Goal: Obtain resource: Download file/media

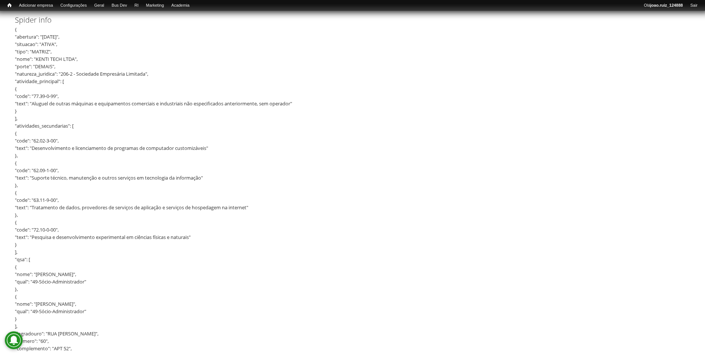
scroll to position [409, 0]
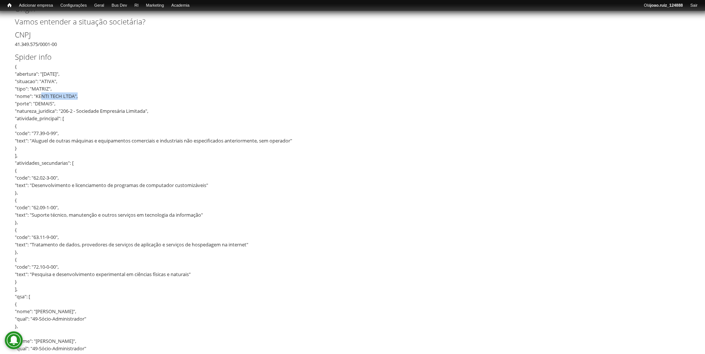
drag, startPoint x: 37, startPoint y: 96, endPoint x: 75, endPoint y: 97, distance: 37.9
click at [75, 97] on div "{ "abertura": "[DATE]", "situacao": "ATIVA", "tipo": "MATRIZ", "nome": "KENTI T…" at bounding box center [350, 353] width 670 height 580
copy div "KENTI TECH LTDA"
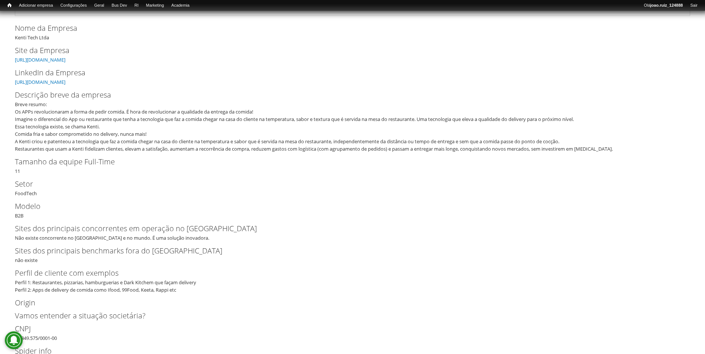
scroll to position [0, 0]
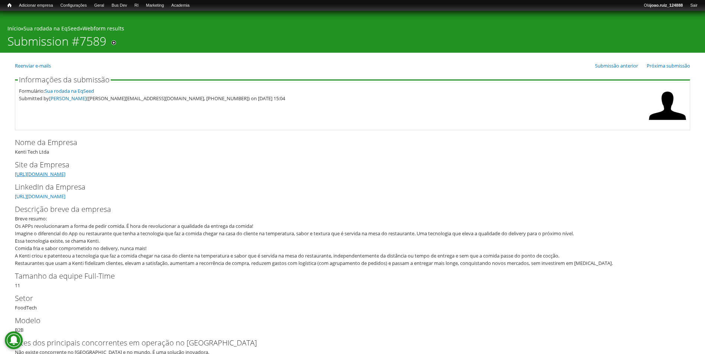
click at [47, 173] on link "[URL][DOMAIN_NAME]" at bounding box center [40, 174] width 51 height 7
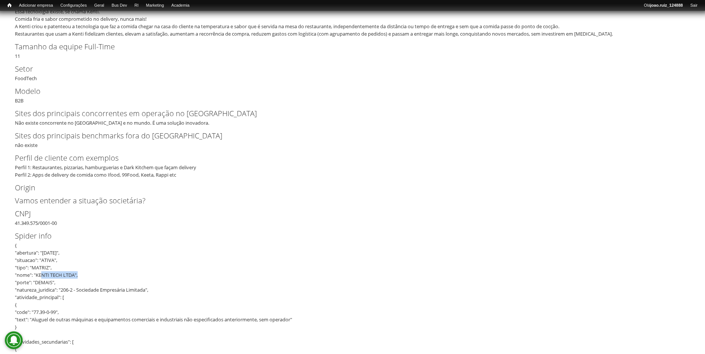
scroll to position [297, 0]
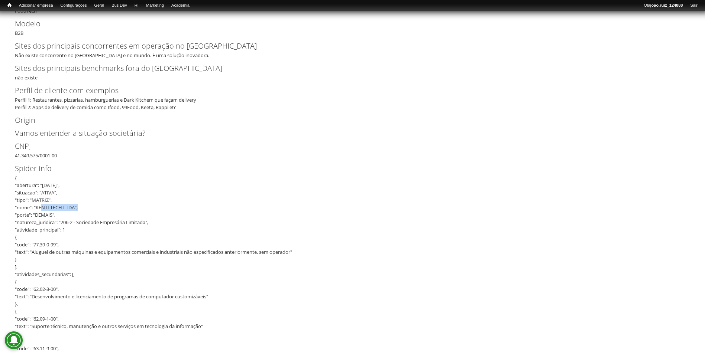
drag, startPoint x: 15, startPoint y: 155, endPoint x: 64, endPoint y: 158, distance: 49.5
click at [64, 158] on div "CNPJ 41.349.575/0001-00" at bounding box center [352, 150] width 675 height 19
copy div "41.349.575/0001-00"
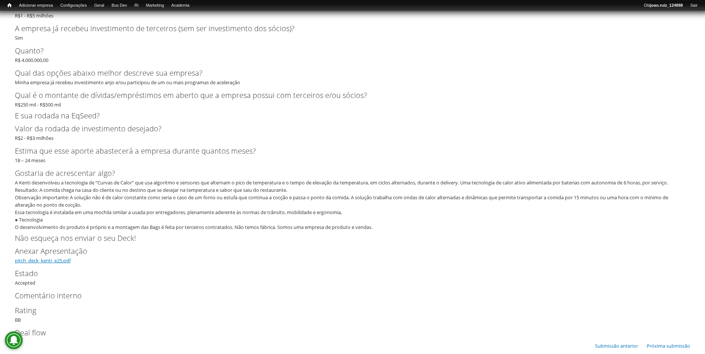
scroll to position [1627, 0]
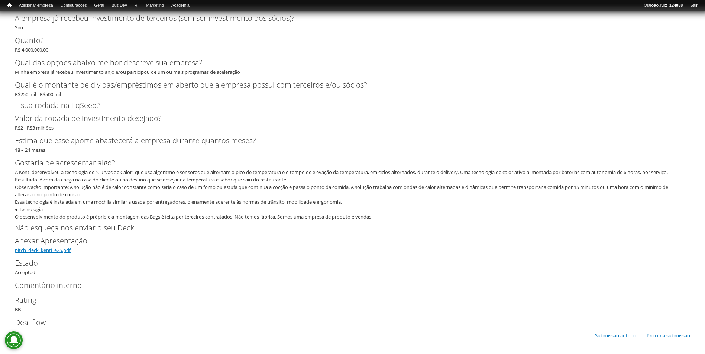
click at [53, 249] on link "pitch_deck_kenti_e25.pdf" at bounding box center [43, 250] width 56 height 7
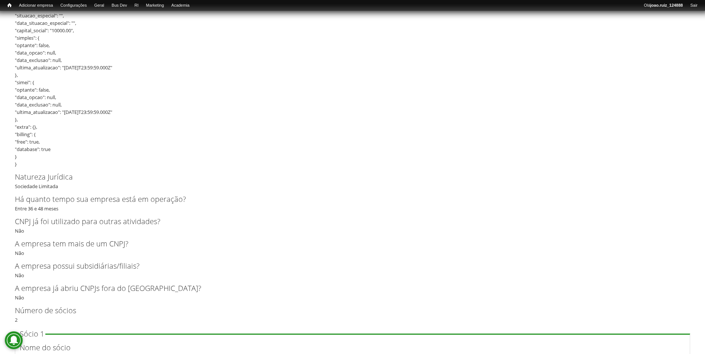
scroll to position [884, 0]
